Goal: Complete application form

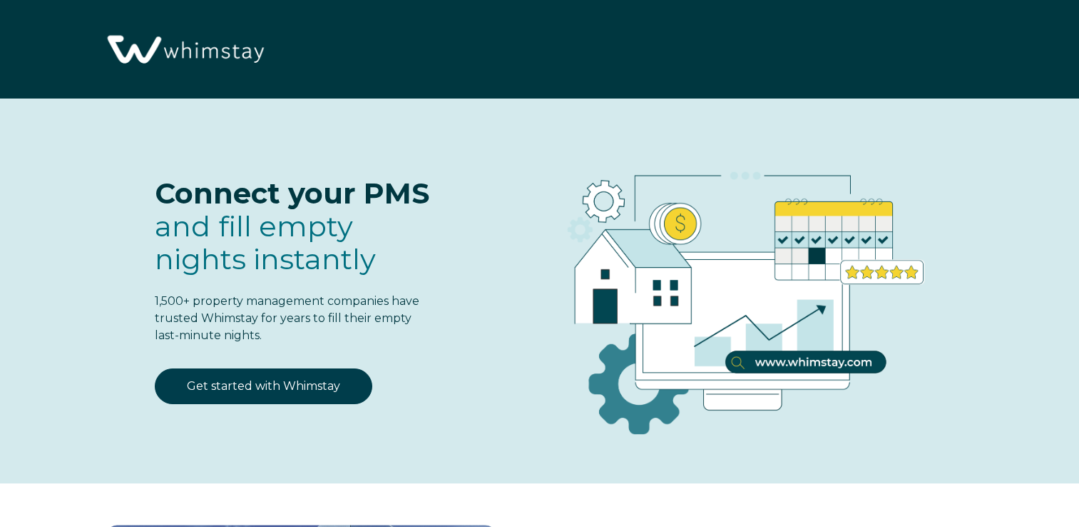
select select "US"
select select "Standard"
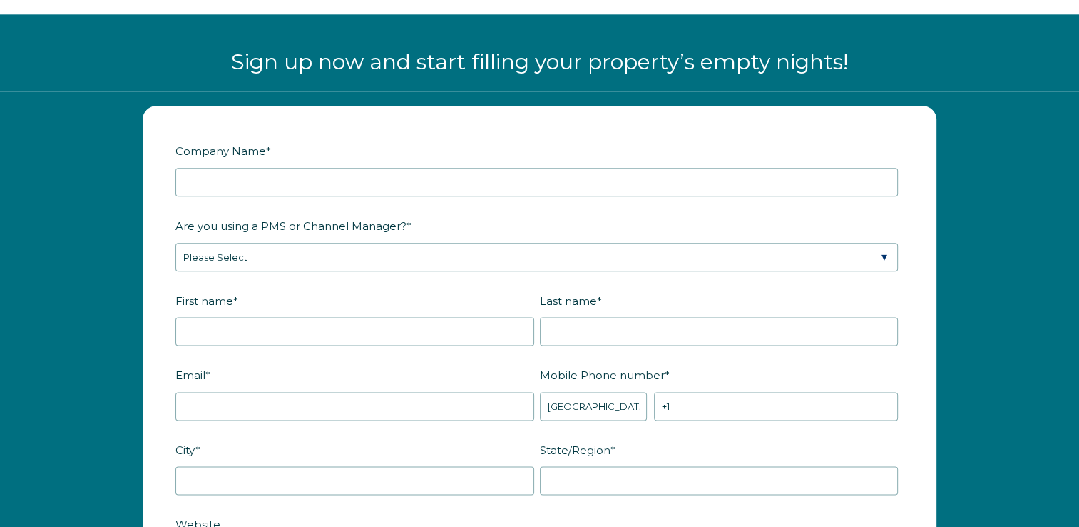
scroll to position [1709, 0]
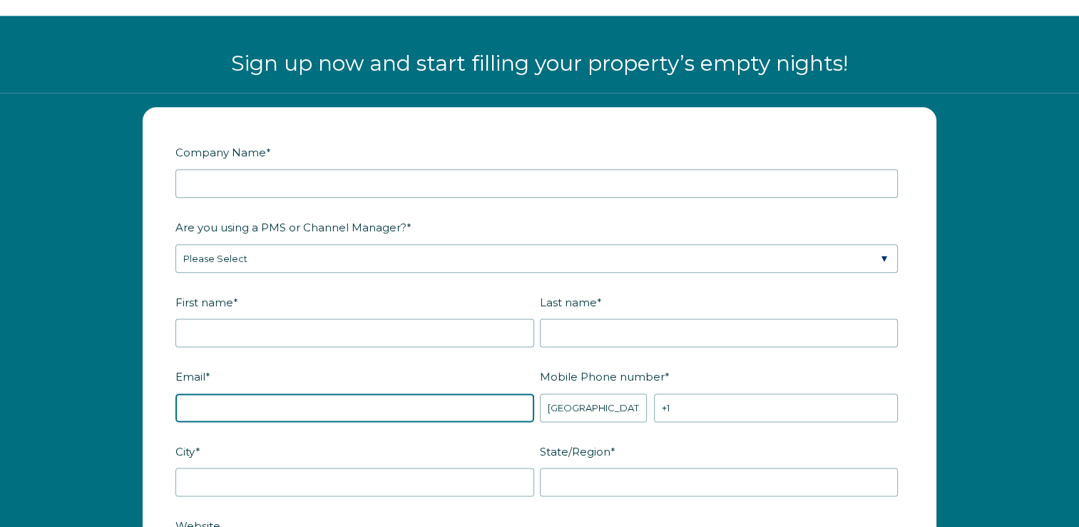
click at [405, 393] on input "Email *" at bounding box center [355, 407] width 359 height 29
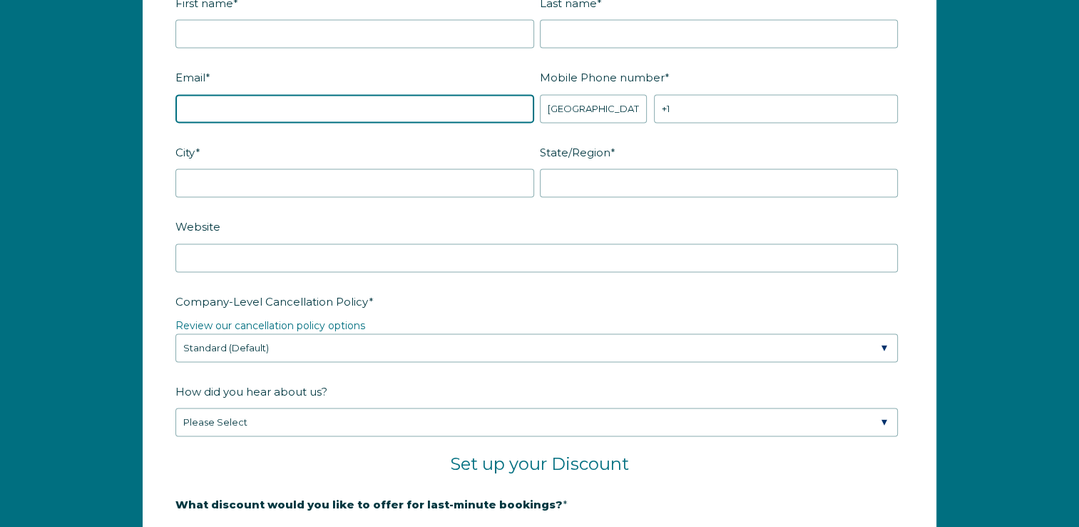
scroll to position [2009, 0]
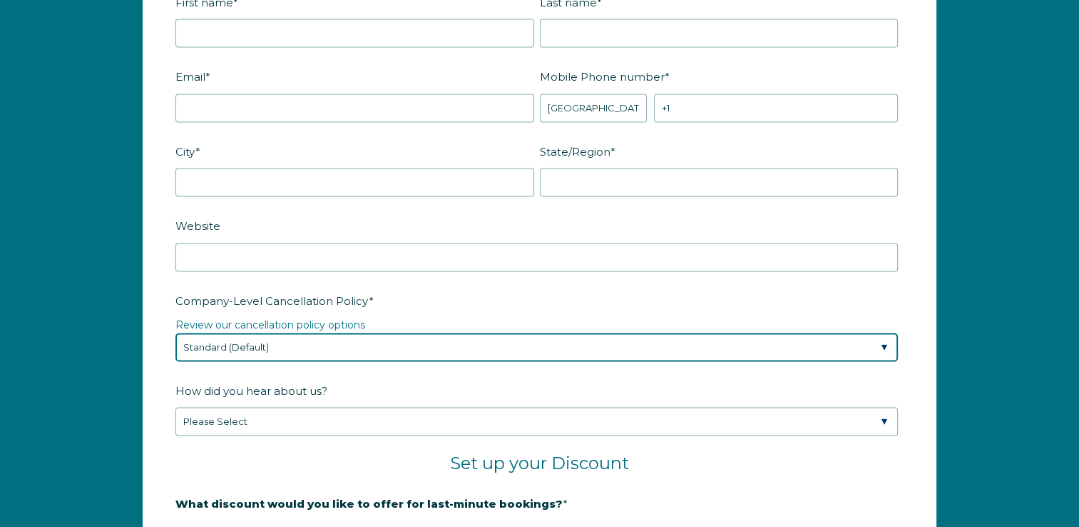
click at [538, 345] on div "Company-Level Cancellation Policy * Review our cancellation policy options Plea…" at bounding box center [540, 324] width 728 height 73
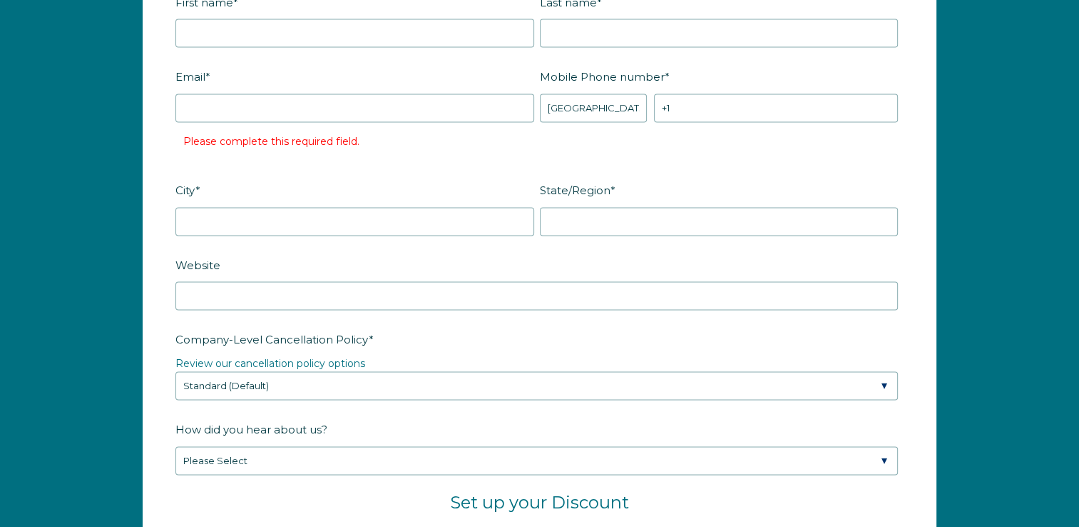
click at [538, 345] on label "Company-Level Cancellation Policy *" at bounding box center [540, 339] width 728 height 25
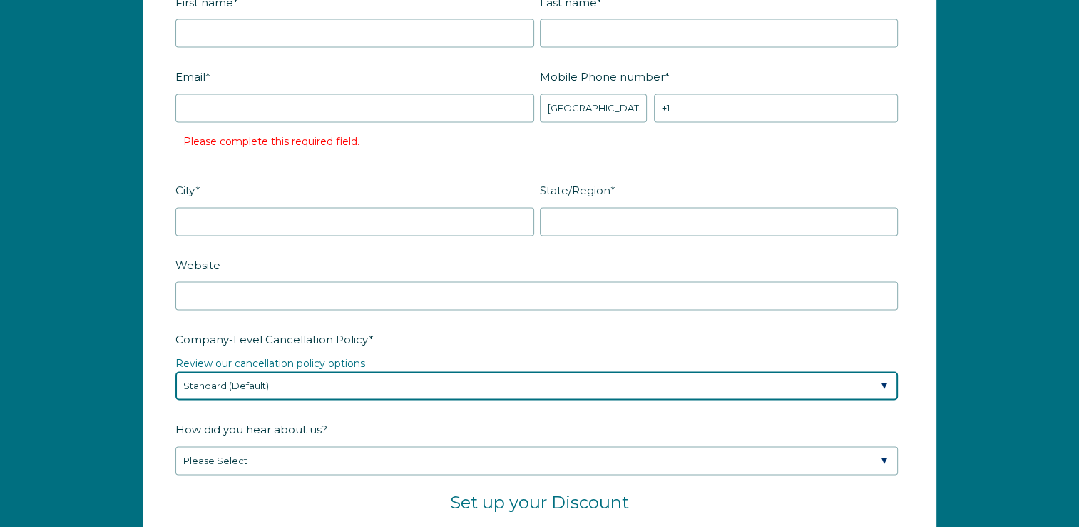
click at [538, 371] on select "Please Select Partial Standard (Default) Moderate Strict" at bounding box center [537, 385] width 723 height 29
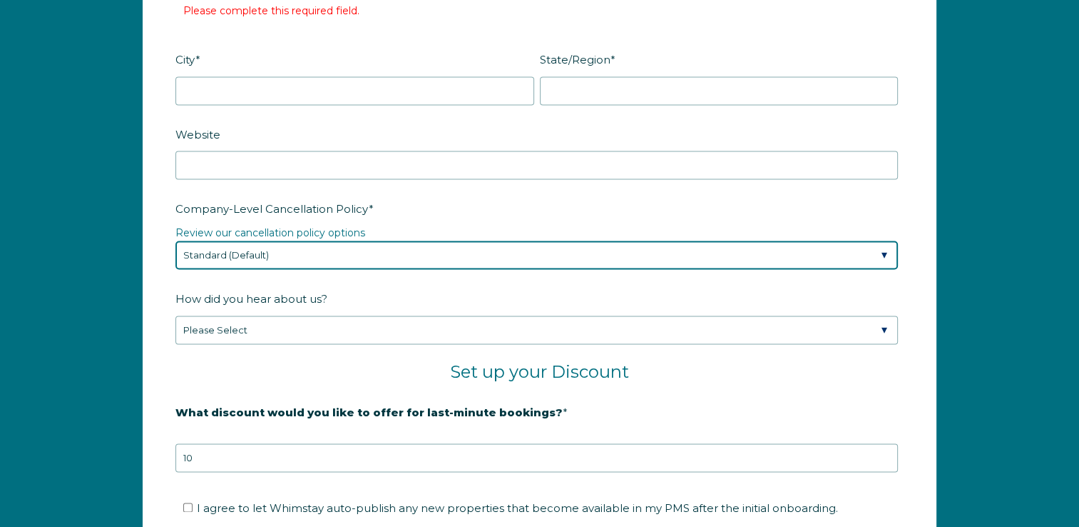
scroll to position [2140, 0]
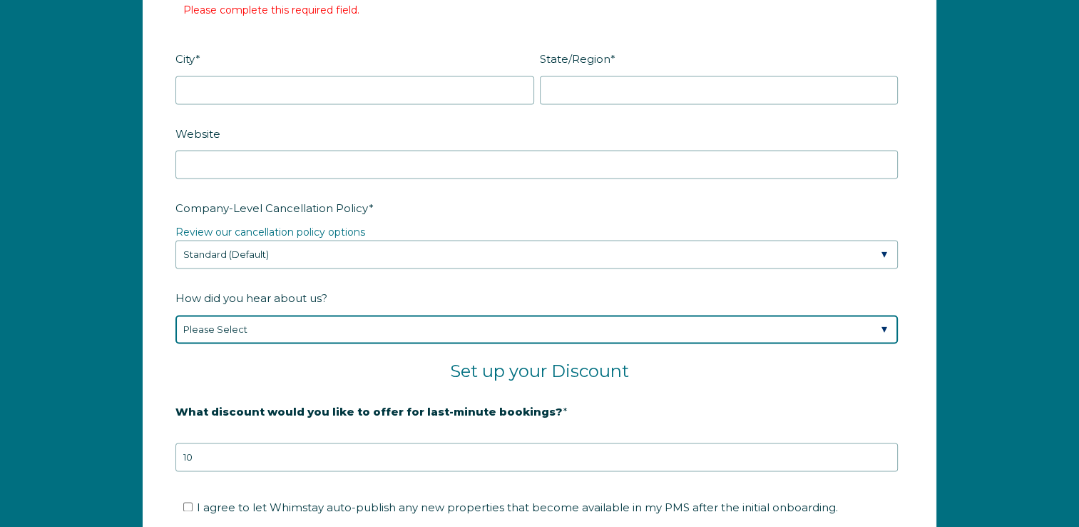
click at [517, 330] on select "Please Select Found Whimstay through a Google search Spoke to a Whimstay salesp…" at bounding box center [537, 329] width 723 height 29
select select "Podcast"
click at [176, 315] on select "Please Select Found Whimstay through a Google search Spoke to a Whimstay salesp…" at bounding box center [537, 329] width 723 height 29
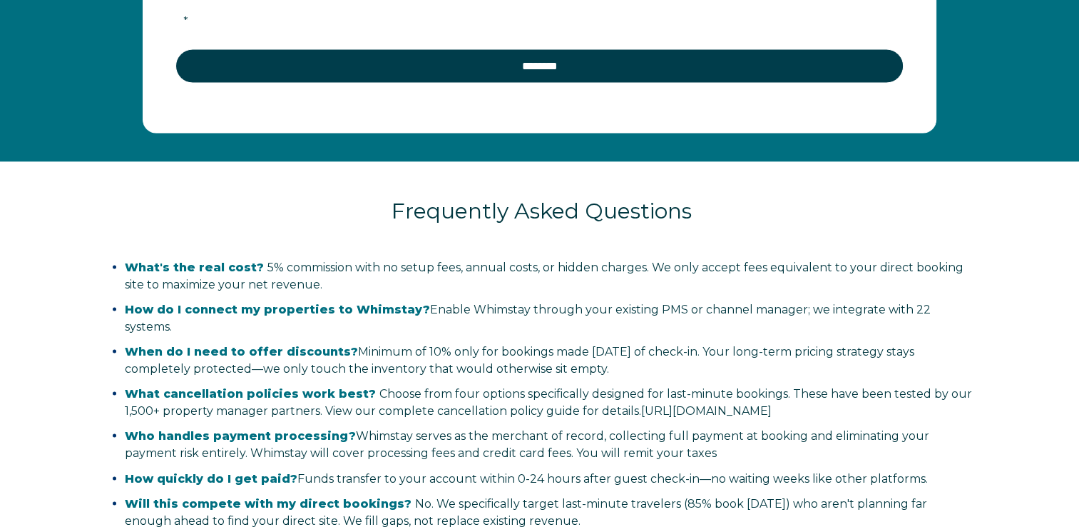
scroll to position [2781, 0]
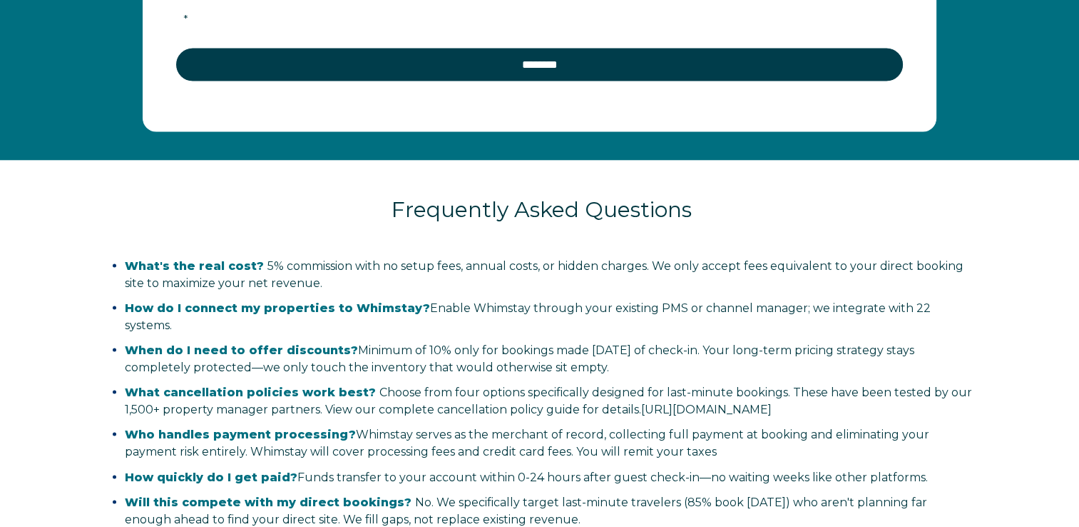
click at [417, 346] on span "When do I need to offer discounts? Minimum of 10% only for bookings made [DATE]…" at bounding box center [520, 358] width 790 height 31
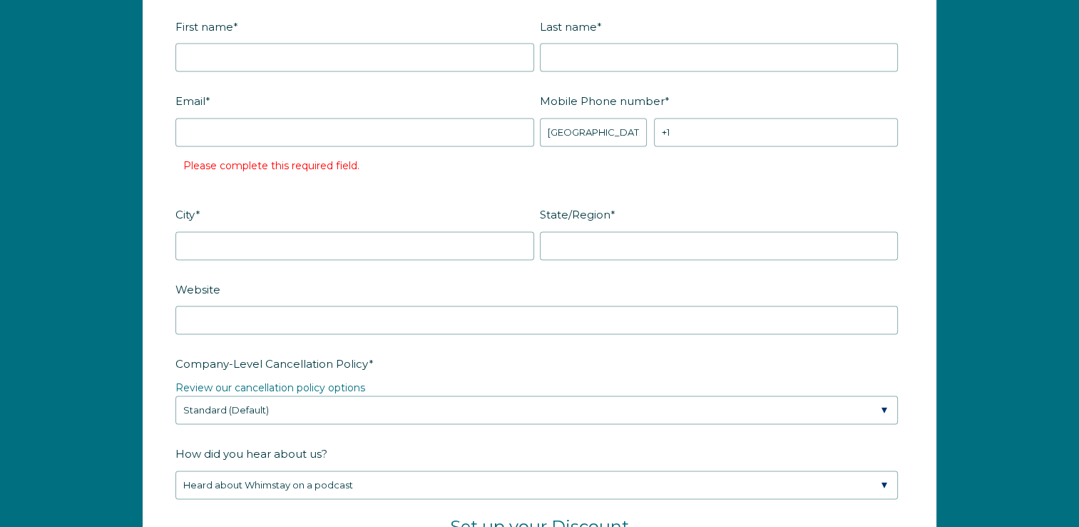
scroll to position [2023, 0]
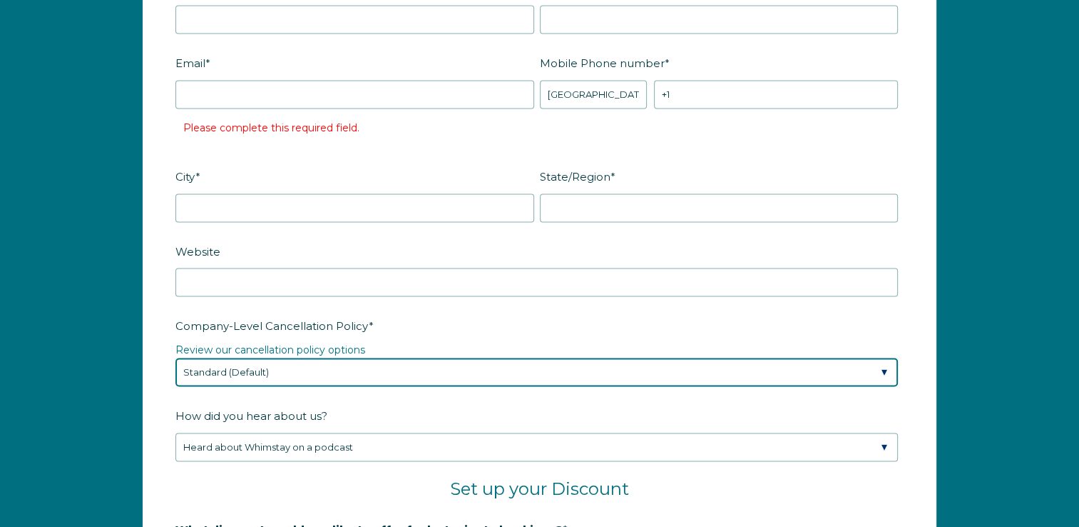
click at [317, 368] on select "Please Select Partial Standard (Default) Moderate Strict" at bounding box center [537, 371] width 723 height 29
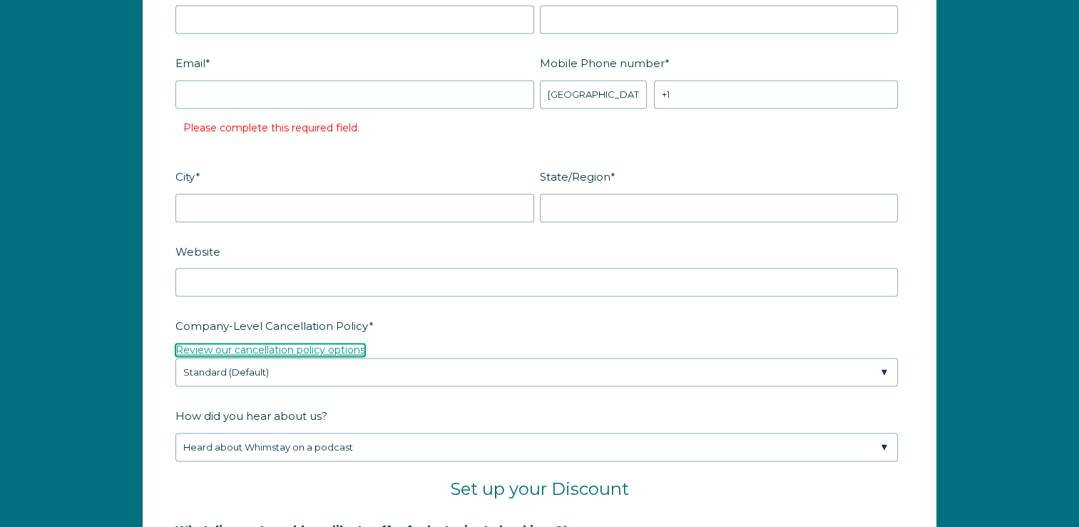
click at [309, 345] on link "Review our cancellation policy options" at bounding box center [271, 349] width 190 height 13
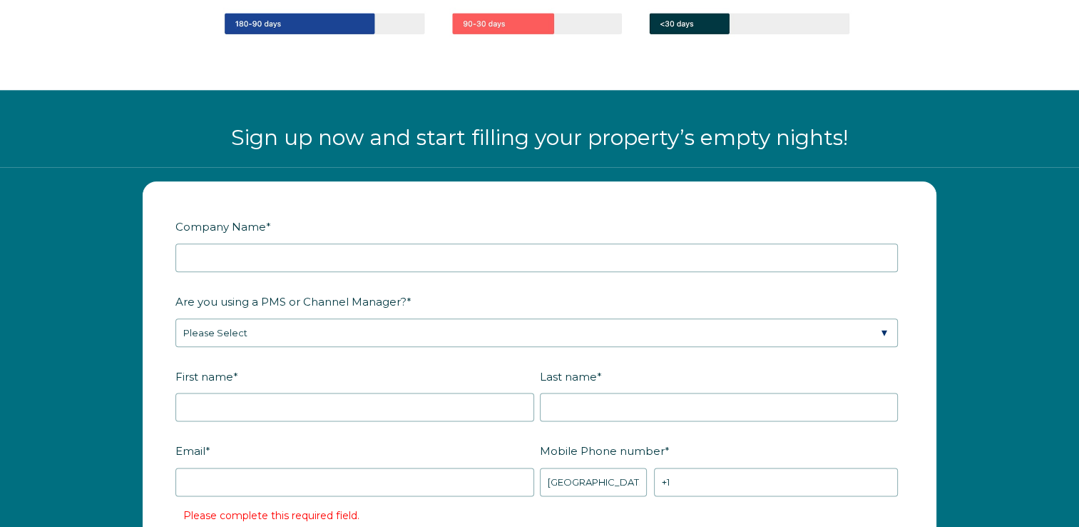
scroll to position [1607, 0]
